Goal: Information Seeking & Learning: Learn about a topic

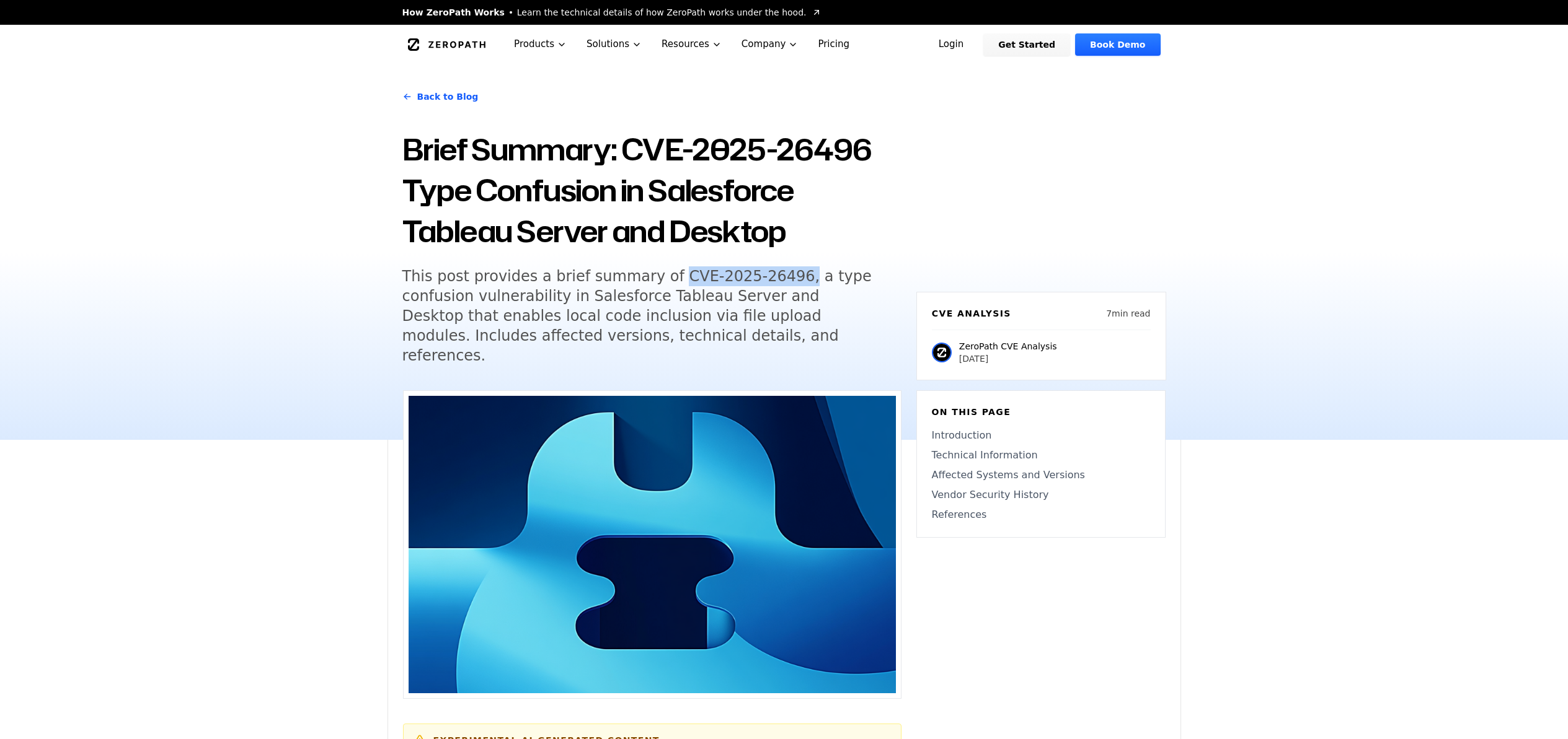
drag, startPoint x: 646, startPoint y: 274, endPoint x: 770, endPoint y: 274, distance: 124.0
click at [770, 274] on h5 "This post provides a brief summary of CVE-2025-26496, a type confusion vulnerab…" at bounding box center [640, 316] width 476 height 99
copy h5 "CVE-2025-26496,"
click at [799, 232] on h1 "Brief Summary: CVE-2025-26496 Type Confusion in Salesforce Tableau Server and D…" at bounding box center [652, 190] width 499 height 123
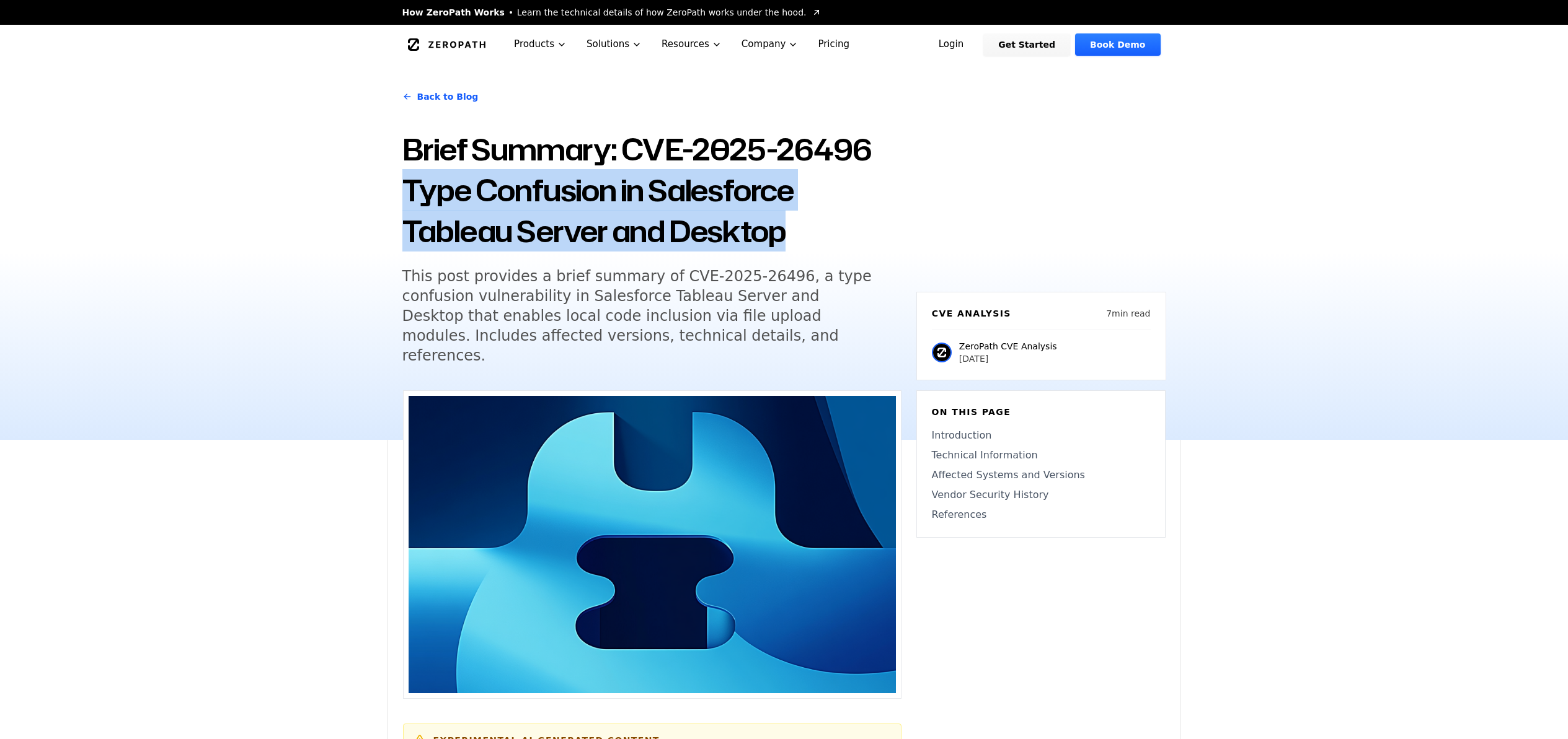
drag, startPoint x: 794, startPoint y: 229, endPoint x: 340, endPoint y: 204, distance: 454.7
click at [340, 204] on div "Back to Blog Brief Summary: CVE-2025-26496 Type Confusion in Salesforce Tableau…" at bounding box center [784, 252] width 1568 height 376
copy h1 "Type Confusion in Salesforce Tableau Server and Desktop"
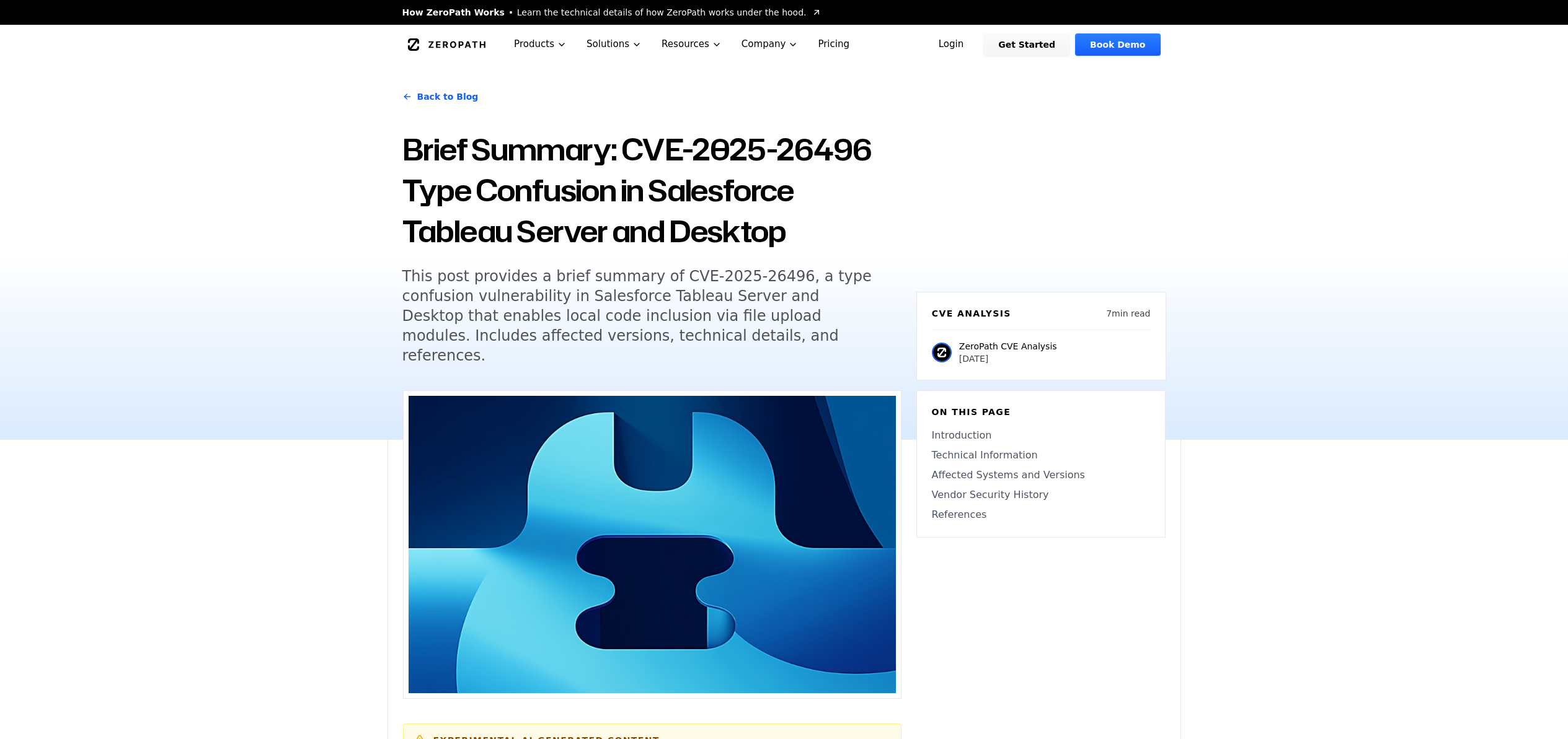
click at [611, 342] on h5 "This post provides a brief summary of CVE-2025-26496, a type confusion vulnerab…" at bounding box center [640, 316] width 476 height 99
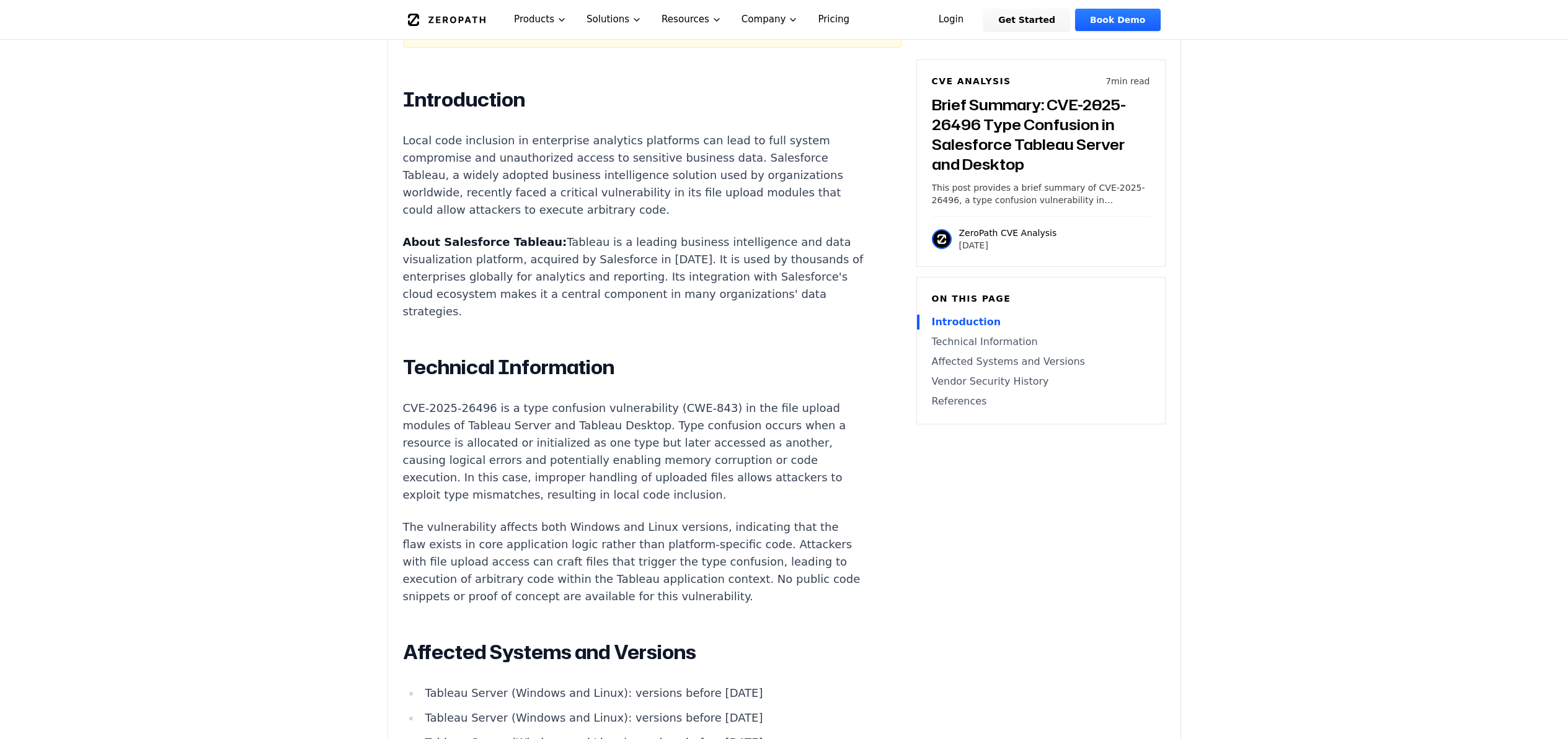
scroll to position [789, 0]
click at [538, 542] on p "The vulnerability affects both Windows and Linux versions, indicating that the …" at bounding box center [633, 560] width 461 height 87
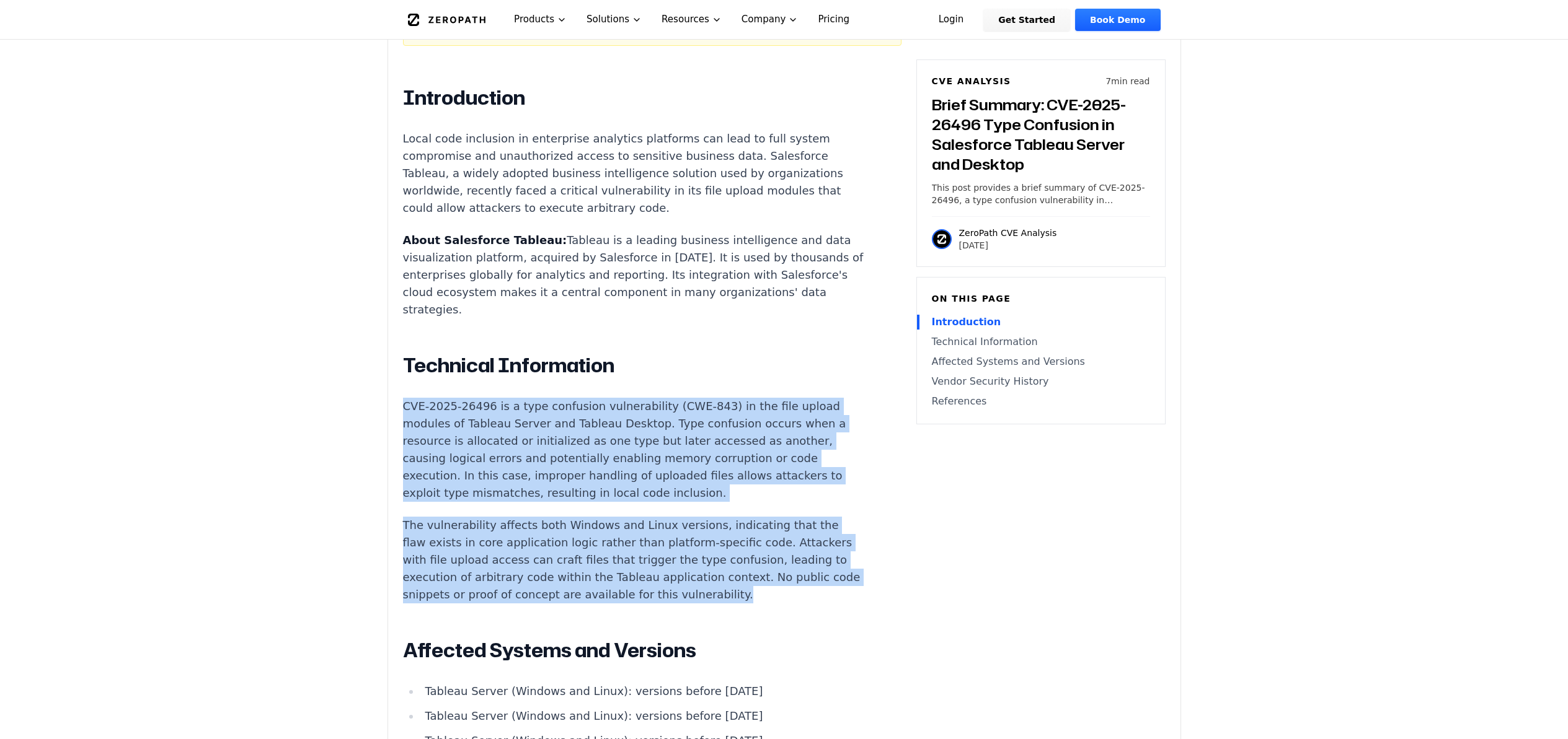
drag, startPoint x: 505, startPoint y: 546, endPoint x: 403, endPoint y: 346, distance: 224.5
click at [403, 346] on div "Introduction Local code inclusion in enterprise analytics platforms can lead to…" at bounding box center [633, 665] width 461 height 1160
copy div "CVE-2025-26496 is a type confusion vulnerability (CWE-843) in the file upload m…"
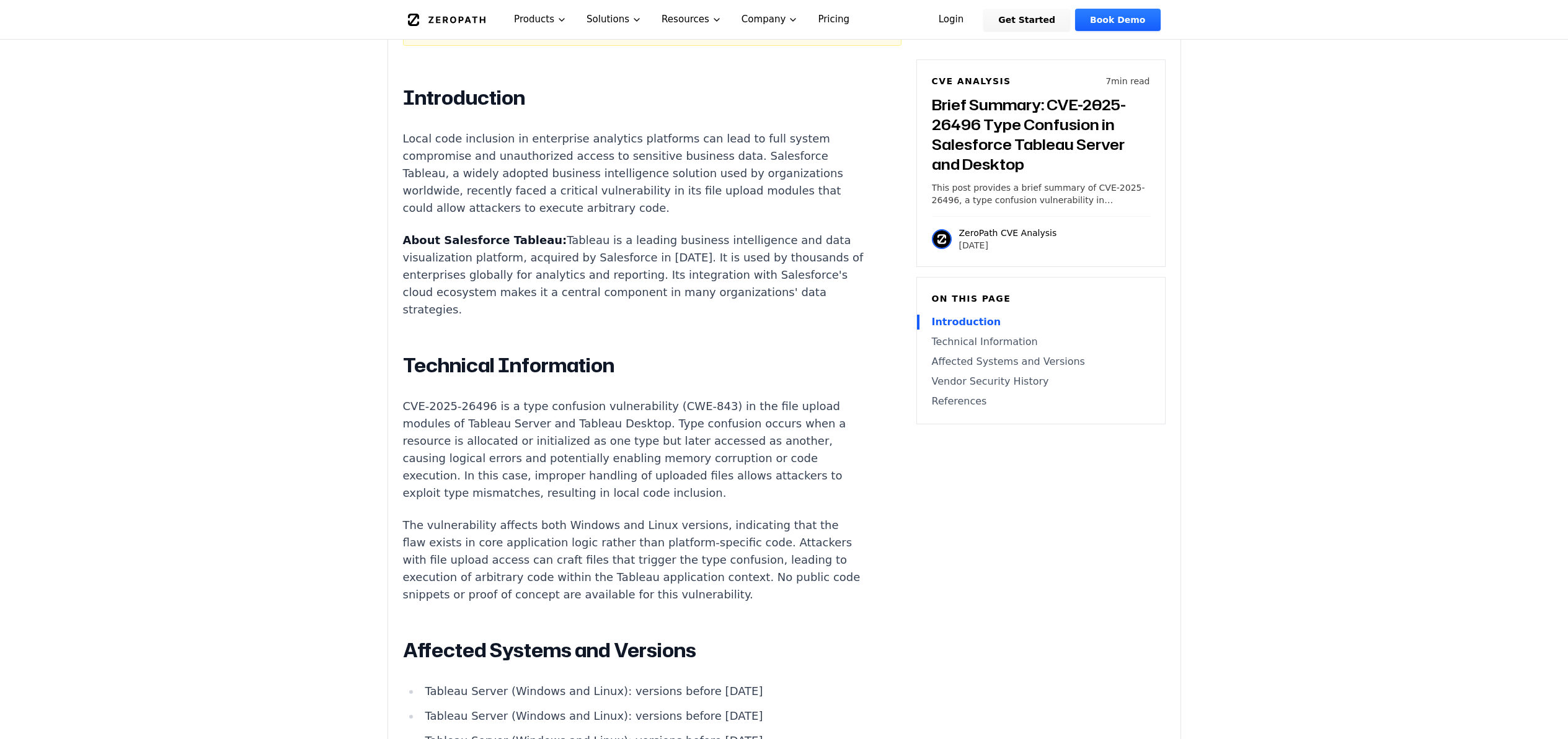
click at [635, 524] on p "The vulnerability affects both Windows and Linux versions, indicating that the …" at bounding box center [633, 560] width 461 height 87
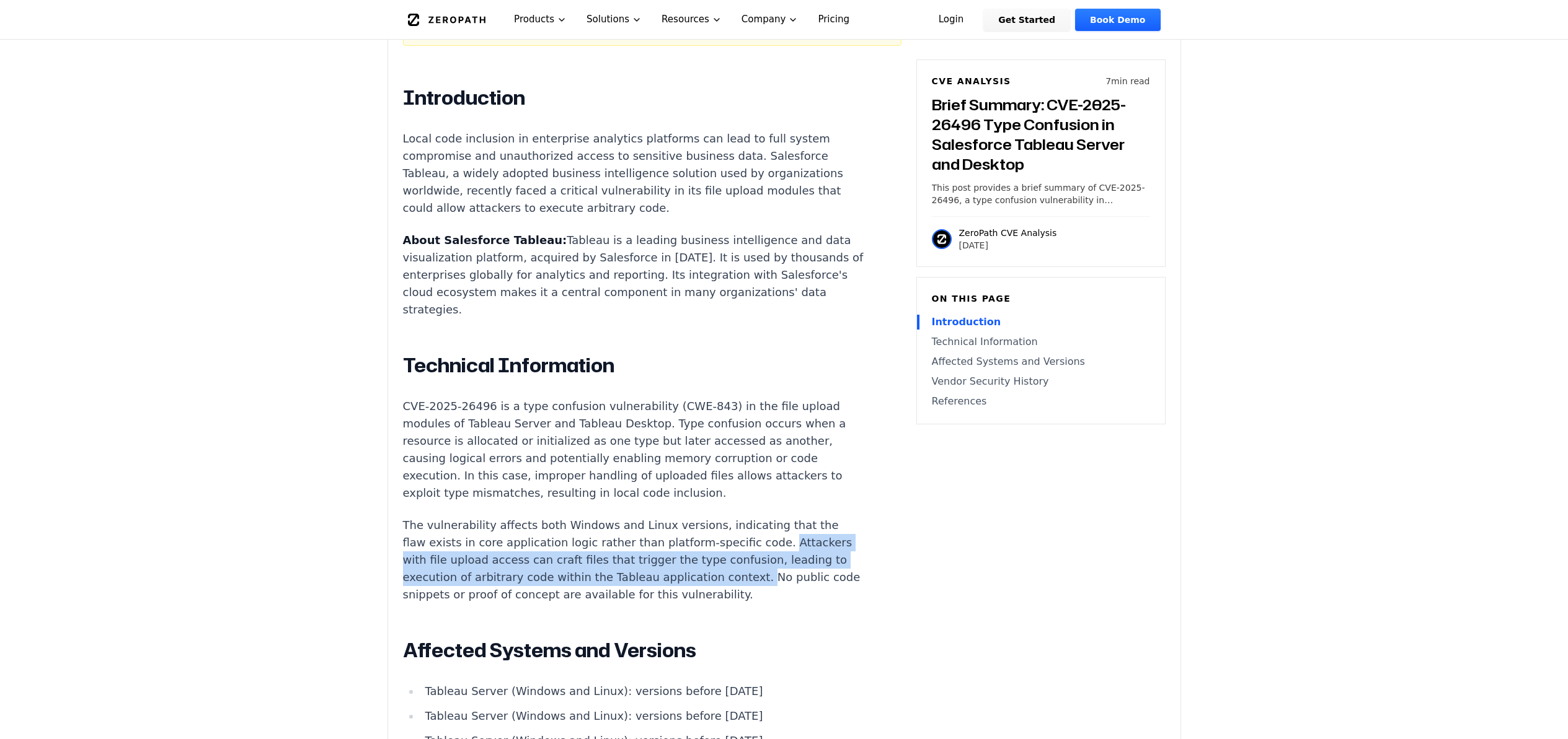
drag, startPoint x: 690, startPoint y: 489, endPoint x: 564, endPoint y: 526, distance: 131.3
click at [564, 526] on p "The vulnerability affects both Windows and Linux versions, indicating that the …" at bounding box center [633, 560] width 461 height 87
copy p "Attackers with file upload access can craft files that trigger the type confusi…"
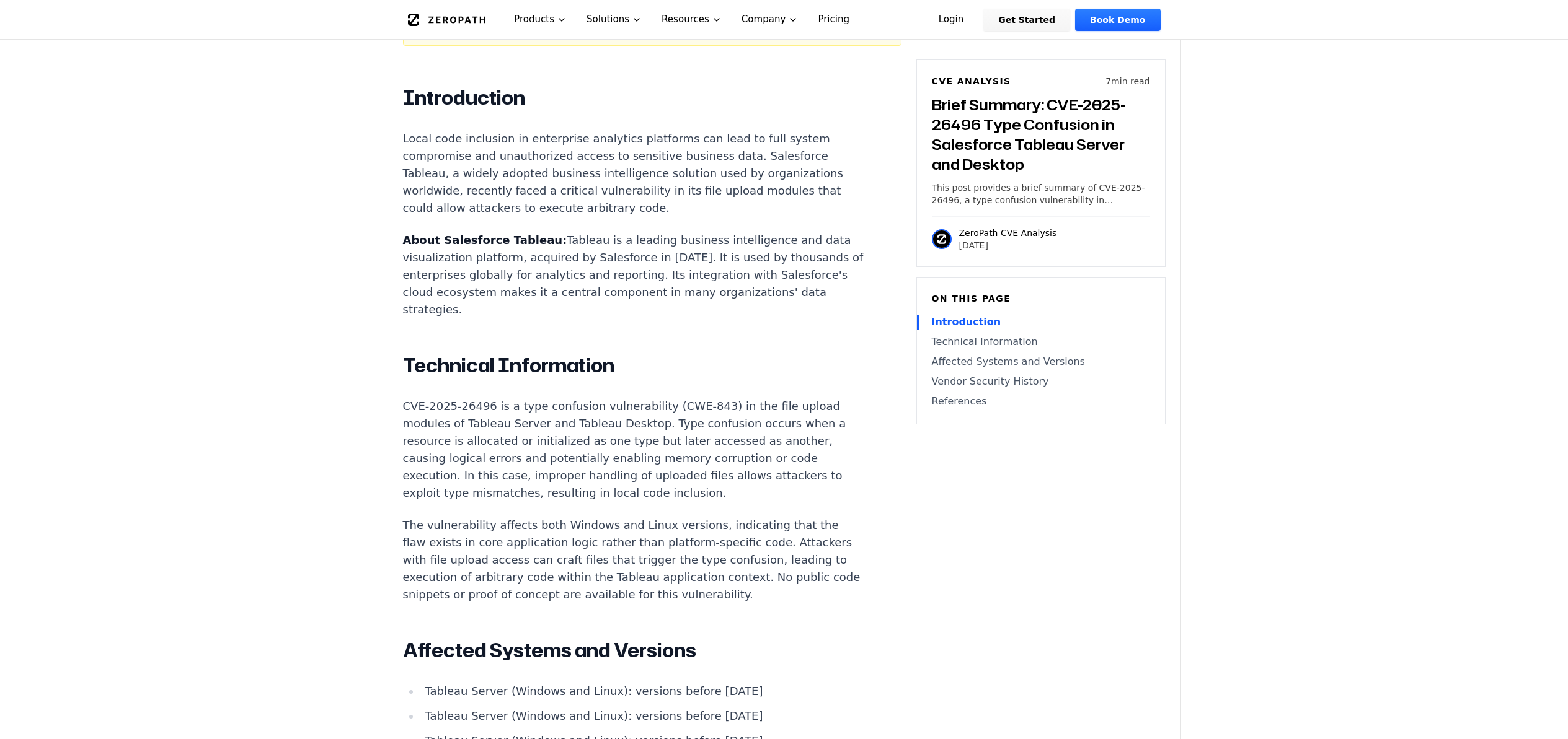
click at [759, 638] on h2 "Affected Systems and Versions" at bounding box center [633, 651] width 461 height 25
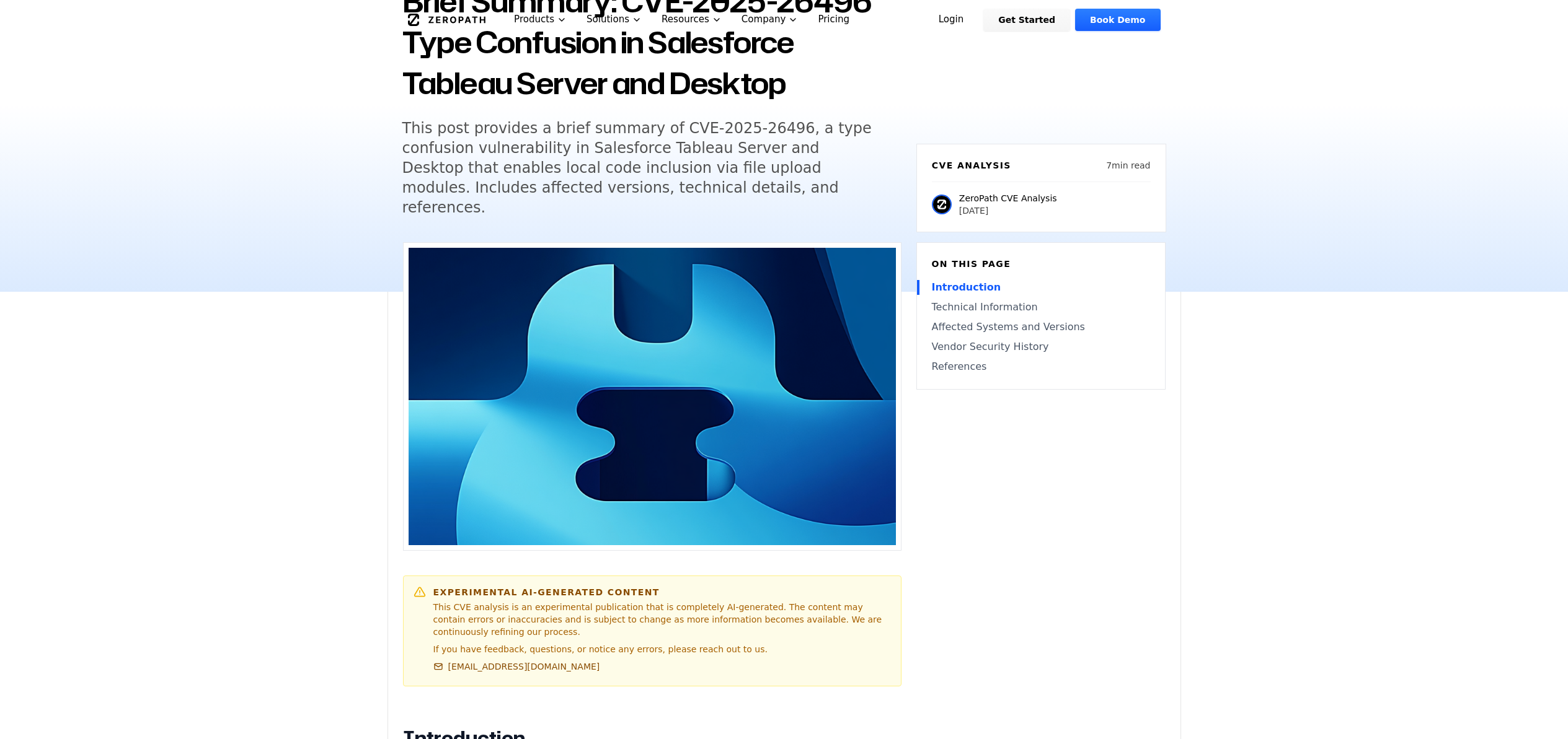
scroll to position [0, 0]
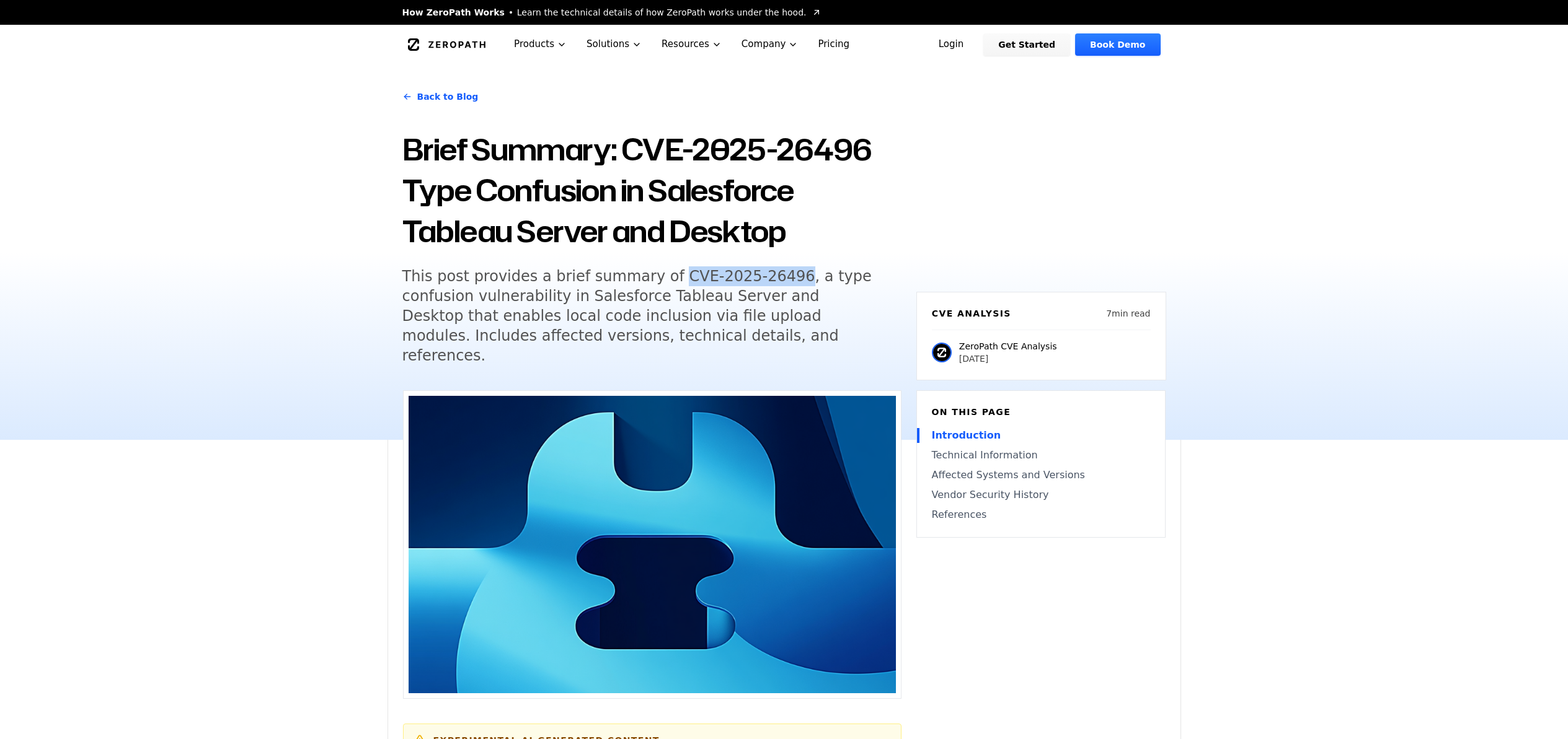
drag, startPoint x: 765, startPoint y: 279, endPoint x: 645, endPoint y: 284, distance: 120.1
click at [645, 284] on h5 "This post provides a brief summary of CVE-2025-26496, a type confusion vulnerab…" at bounding box center [640, 316] width 476 height 99
copy h5 "CVE-2025-26496"
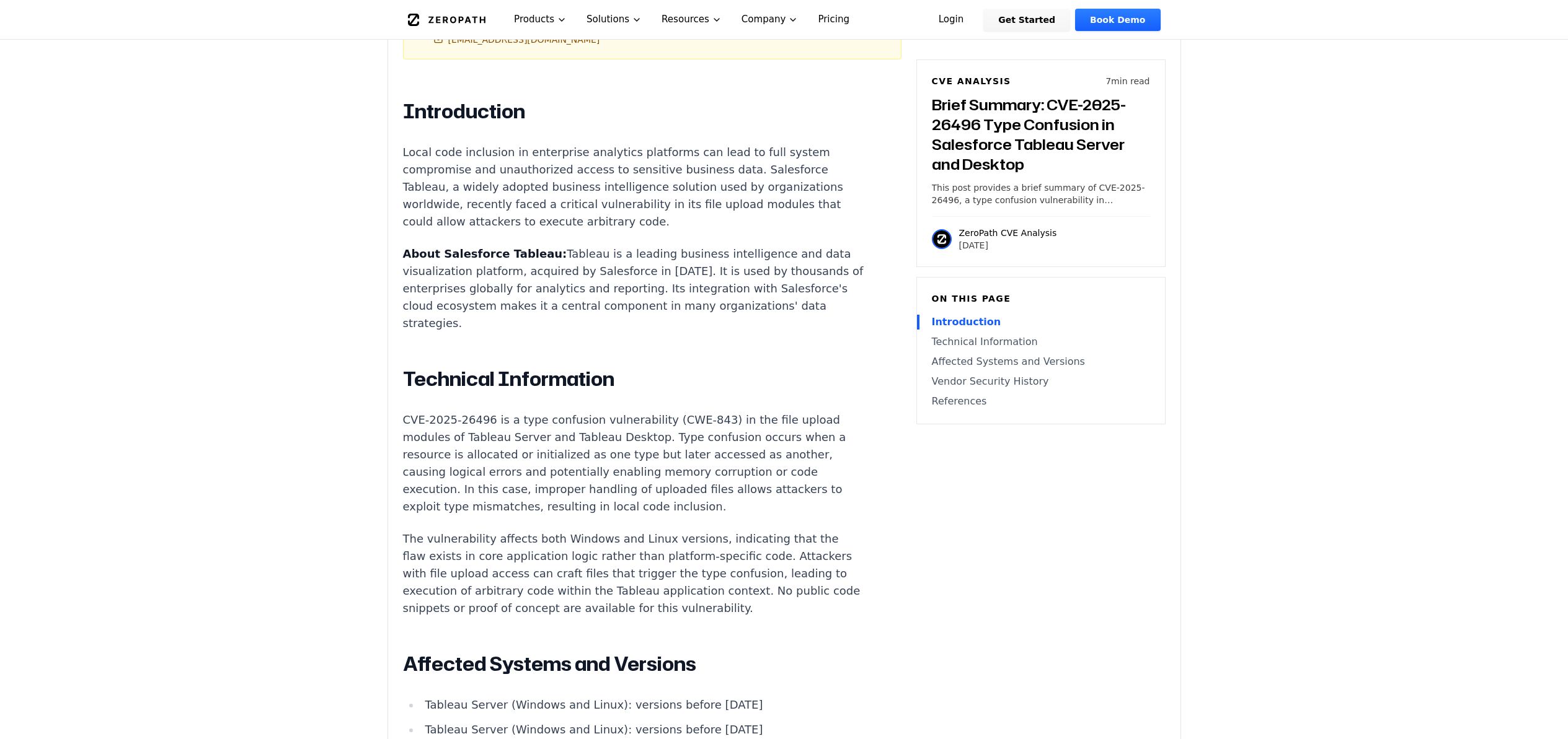
scroll to position [824, 0]
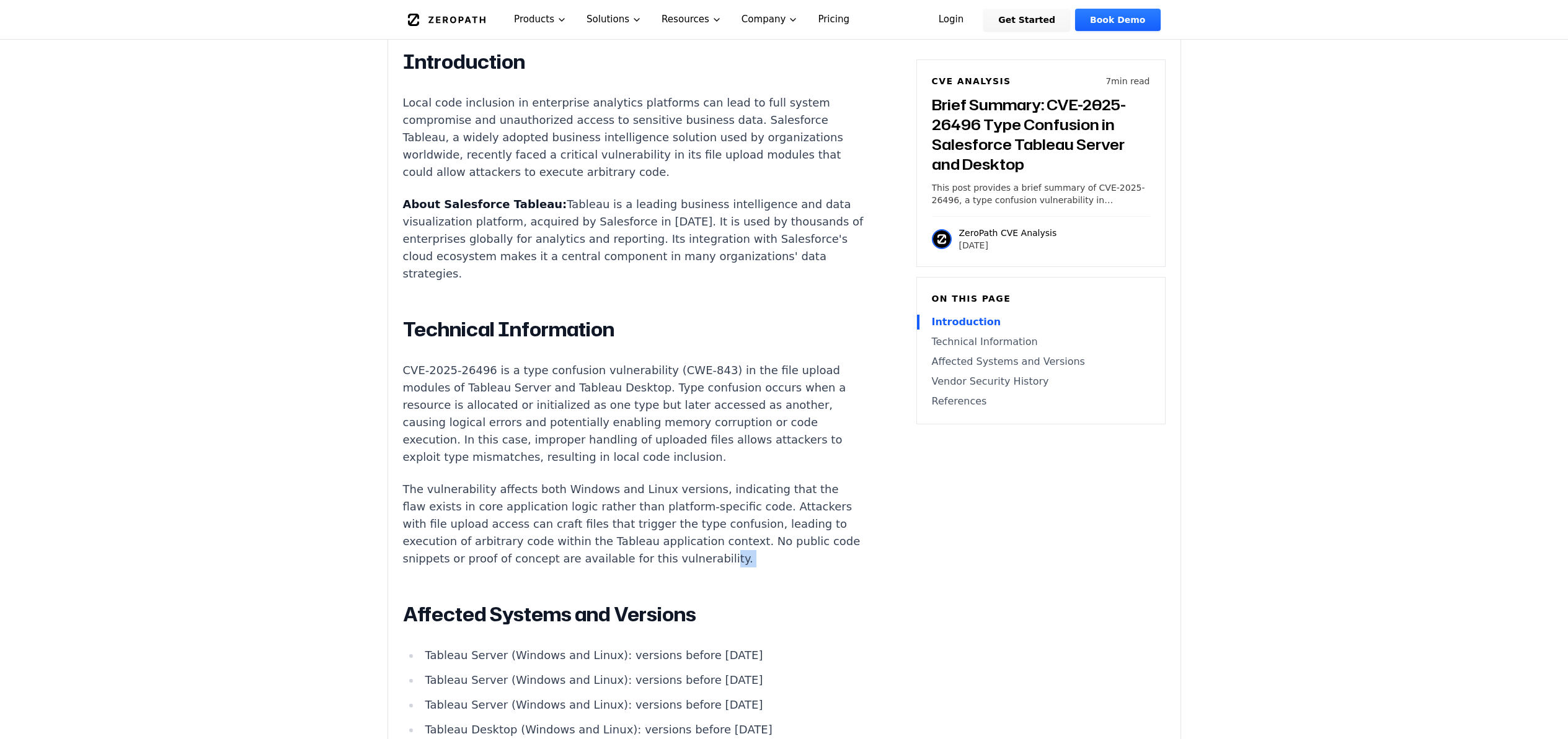
drag, startPoint x: 516, startPoint y: 516, endPoint x: 491, endPoint y: 495, distance: 32.6
click at [491, 497] on div "Introduction Local code inclusion in enterprise analytics platforms can lead to…" at bounding box center [633, 629] width 461 height 1160
click at [511, 509] on p "The vulnerability affects both Windows and Linux versions, indicating that the …" at bounding box center [633, 524] width 461 height 87
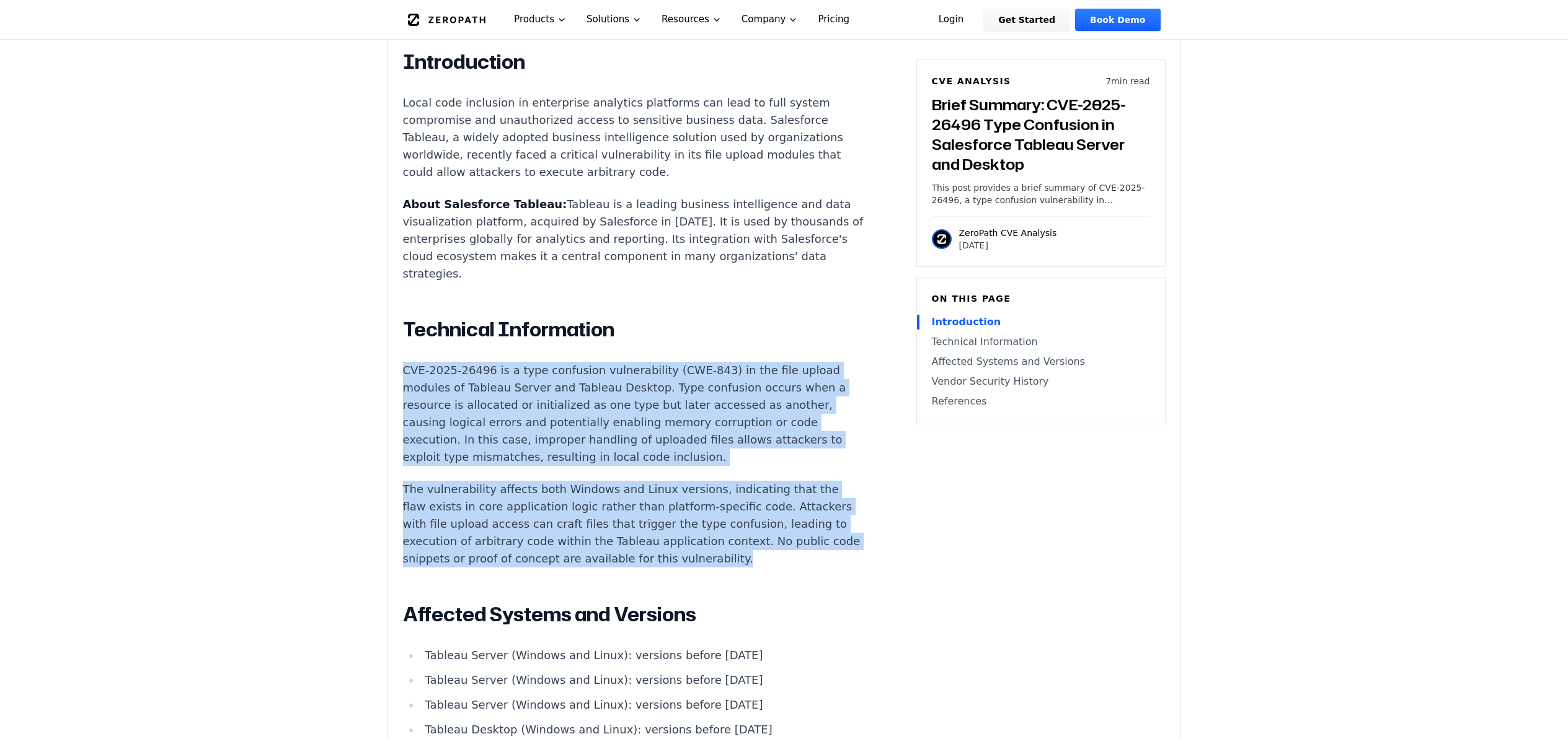
drag, startPoint x: 512, startPoint y: 507, endPoint x: 383, endPoint y: 317, distance: 229.7
copy div "CVE-2025-26496 is a type confusion vulnerability (CWE-843) in the file upload m…"
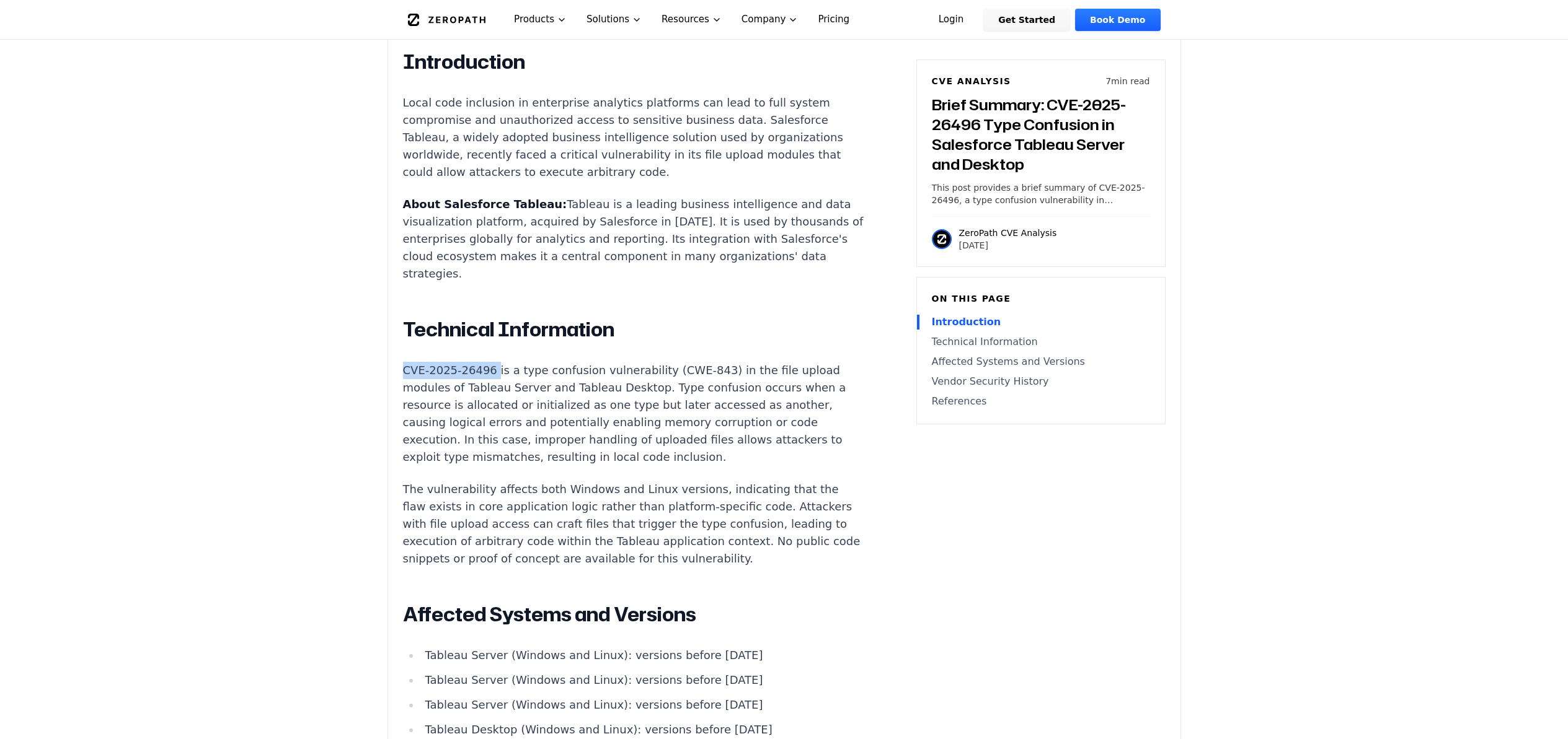
drag, startPoint x: 494, startPoint y: 314, endPoint x: 405, endPoint y: 315, distance: 89.0
click at [405, 362] on p "CVE-2025-26496 is a type confusion vulnerability (CWE-843) in the file upload m…" at bounding box center [633, 414] width 461 height 104
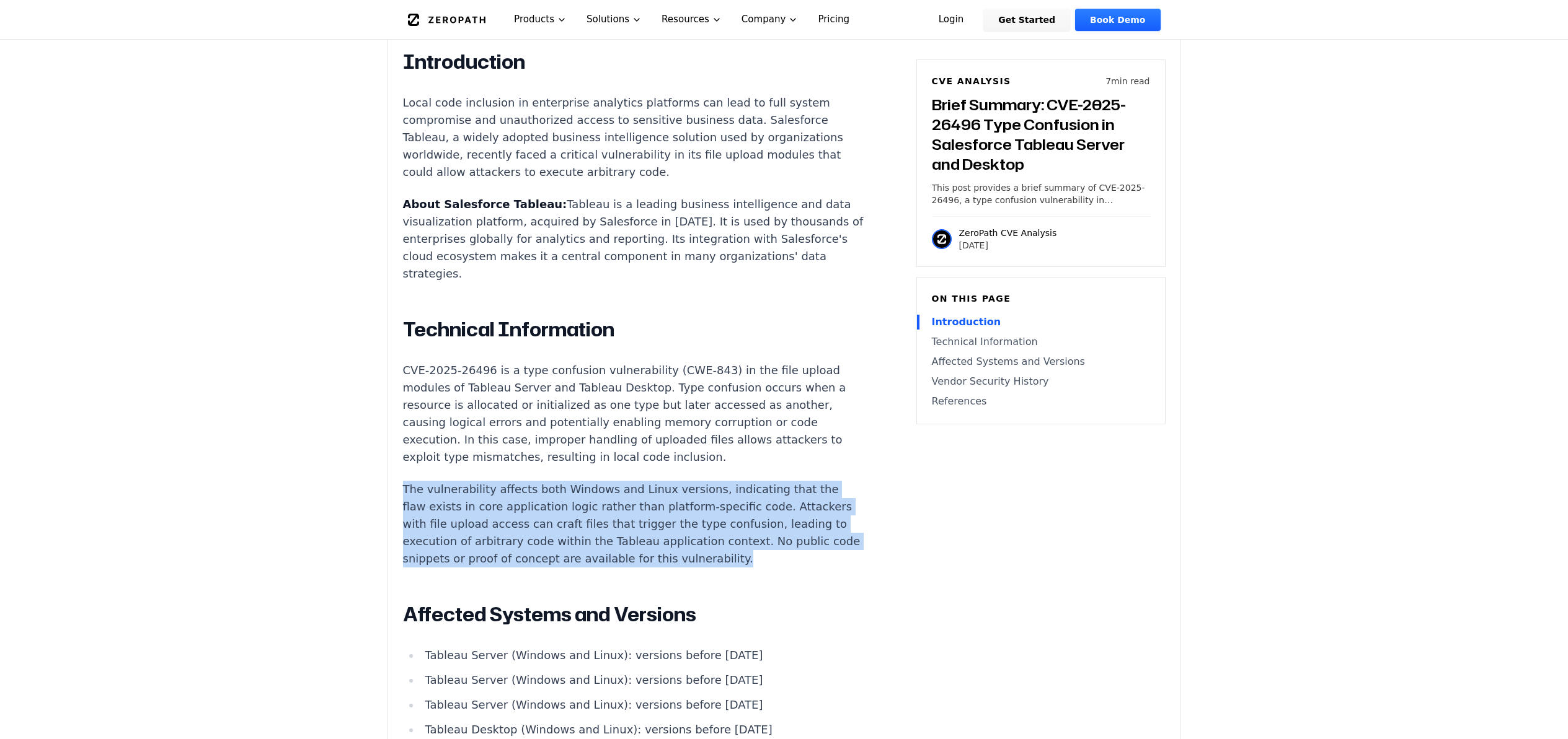
drag, startPoint x: 551, startPoint y: 501, endPoint x: 395, endPoint y: 439, distance: 167.9
click at [393, 436] on div "Experimental AI-Generated Content This CVE analysis is an experimental publicat…" at bounding box center [784, 416] width 792 height 1700
copy p "The vulnerability affects both Windows and Linux versions, indicating that the …"
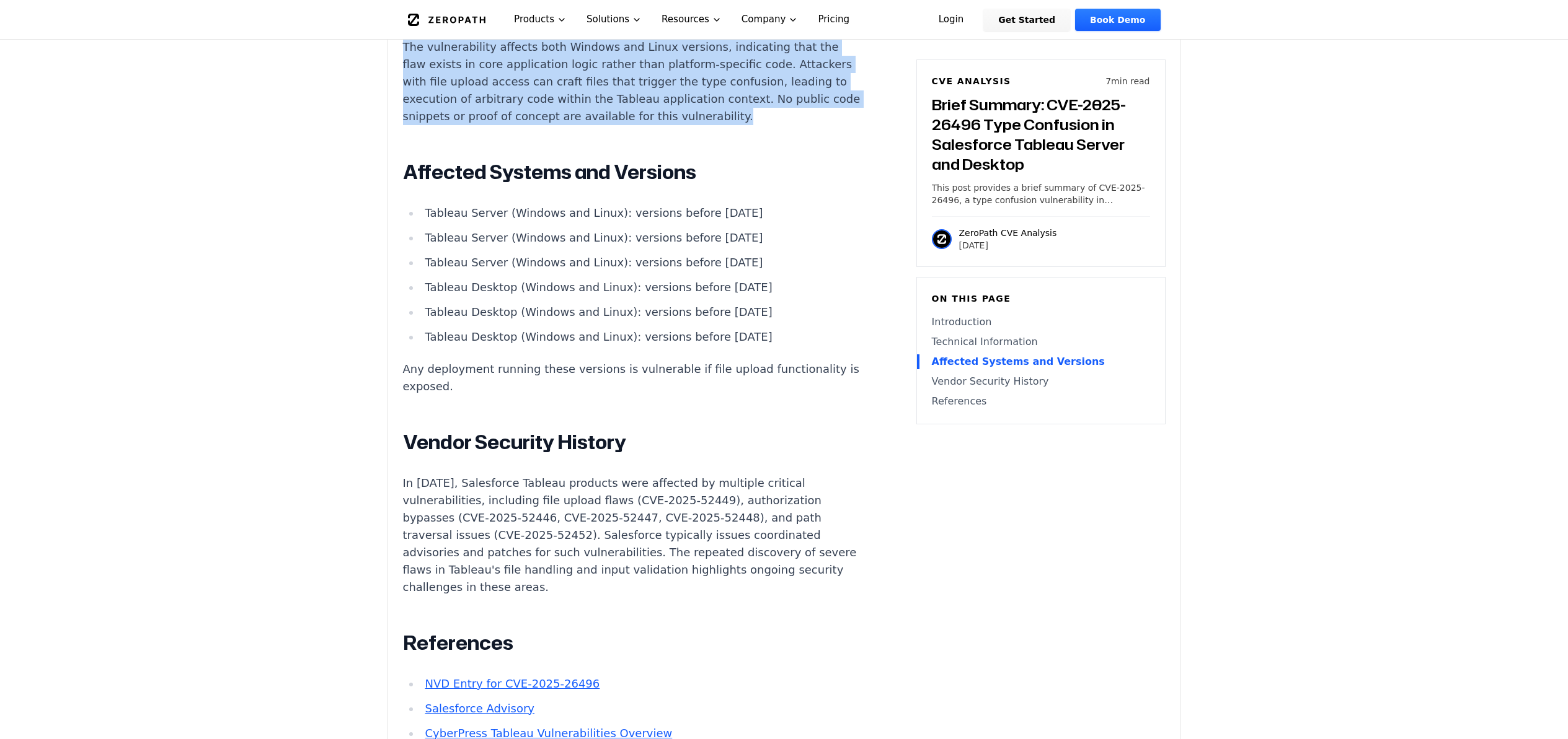
scroll to position [1303, 0]
